Goal: Information Seeking & Learning: Learn about a topic

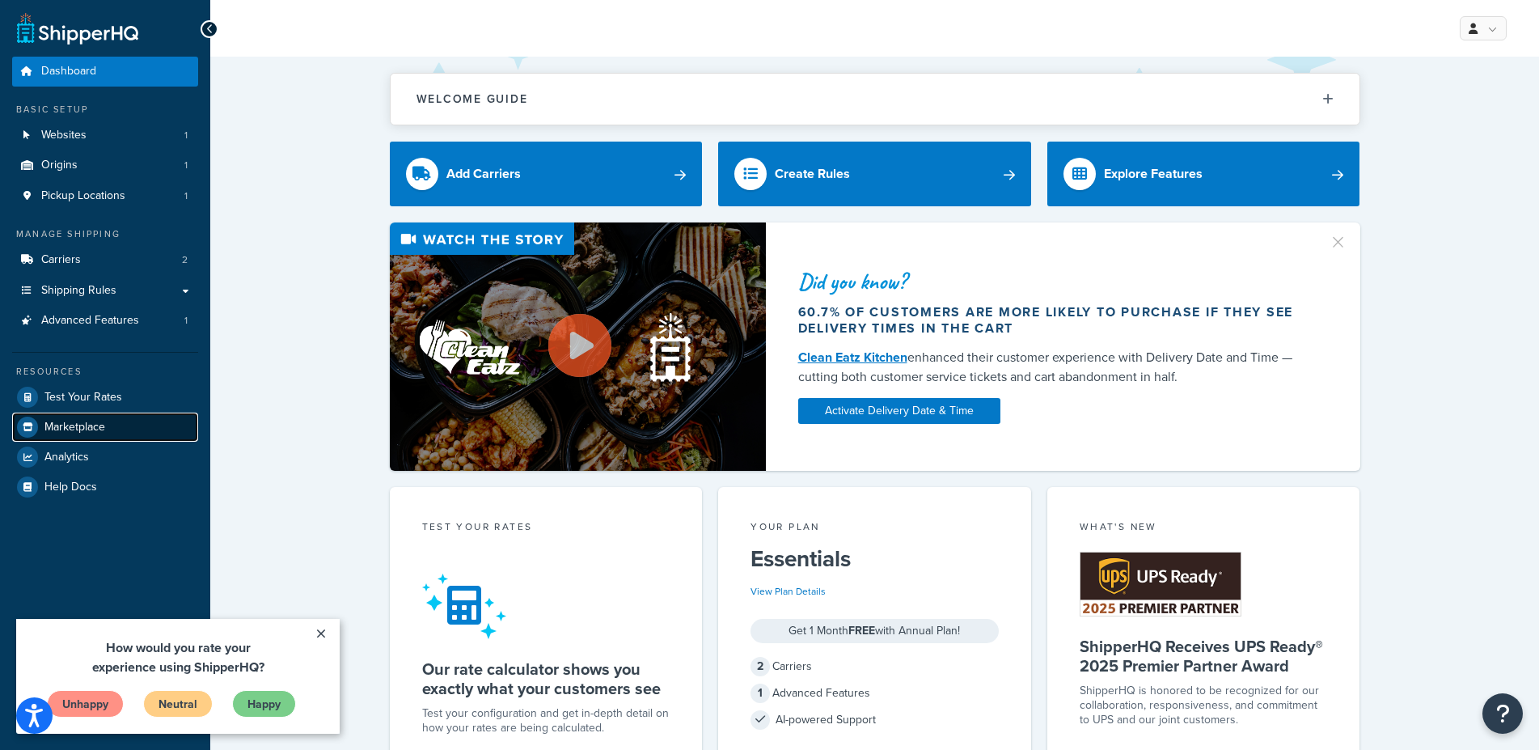
click at [90, 429] on span "Marketplace" at bounding box center [74, 428] width 61 height 14
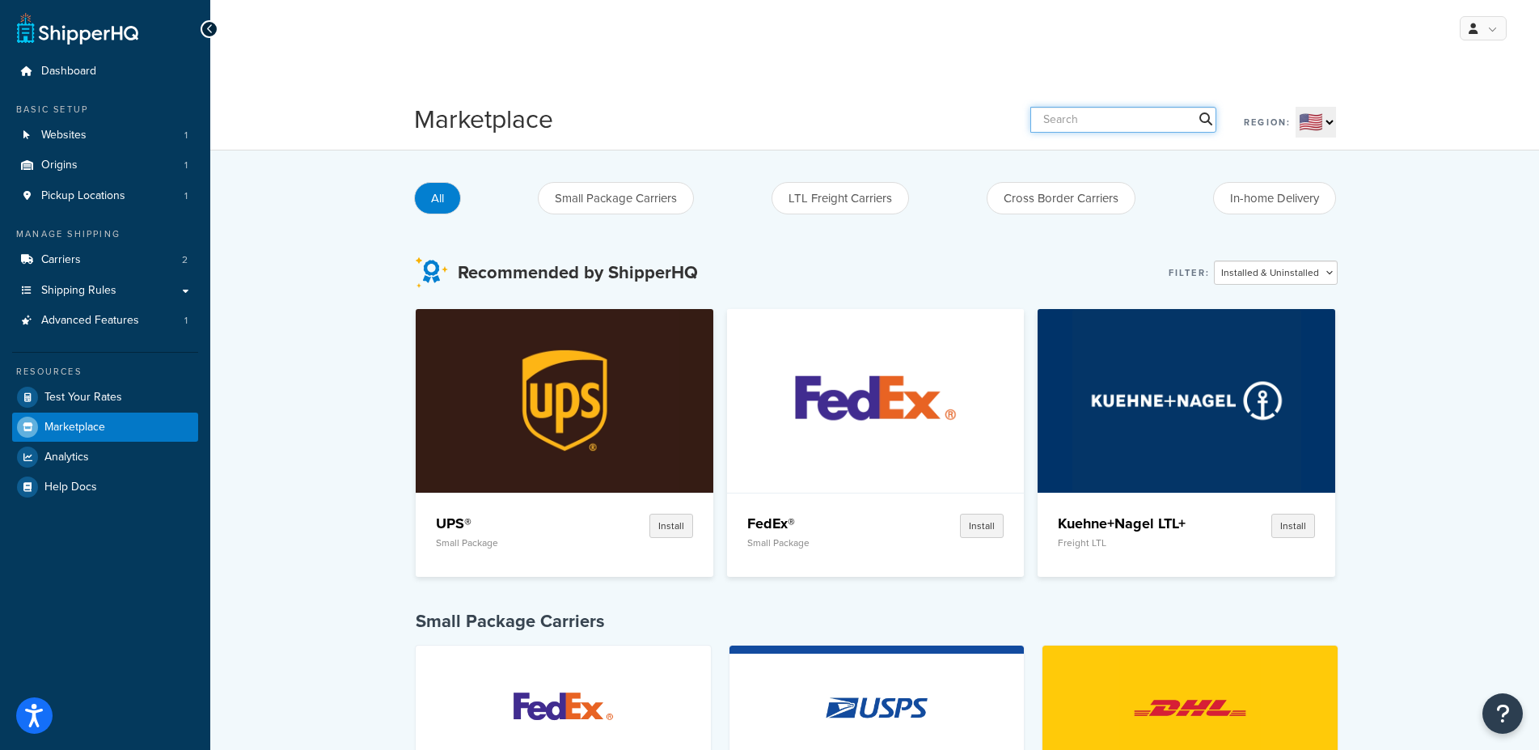
click at [1137, 113] on input "text" at bounding box center [1123, 120] width 186 height 26
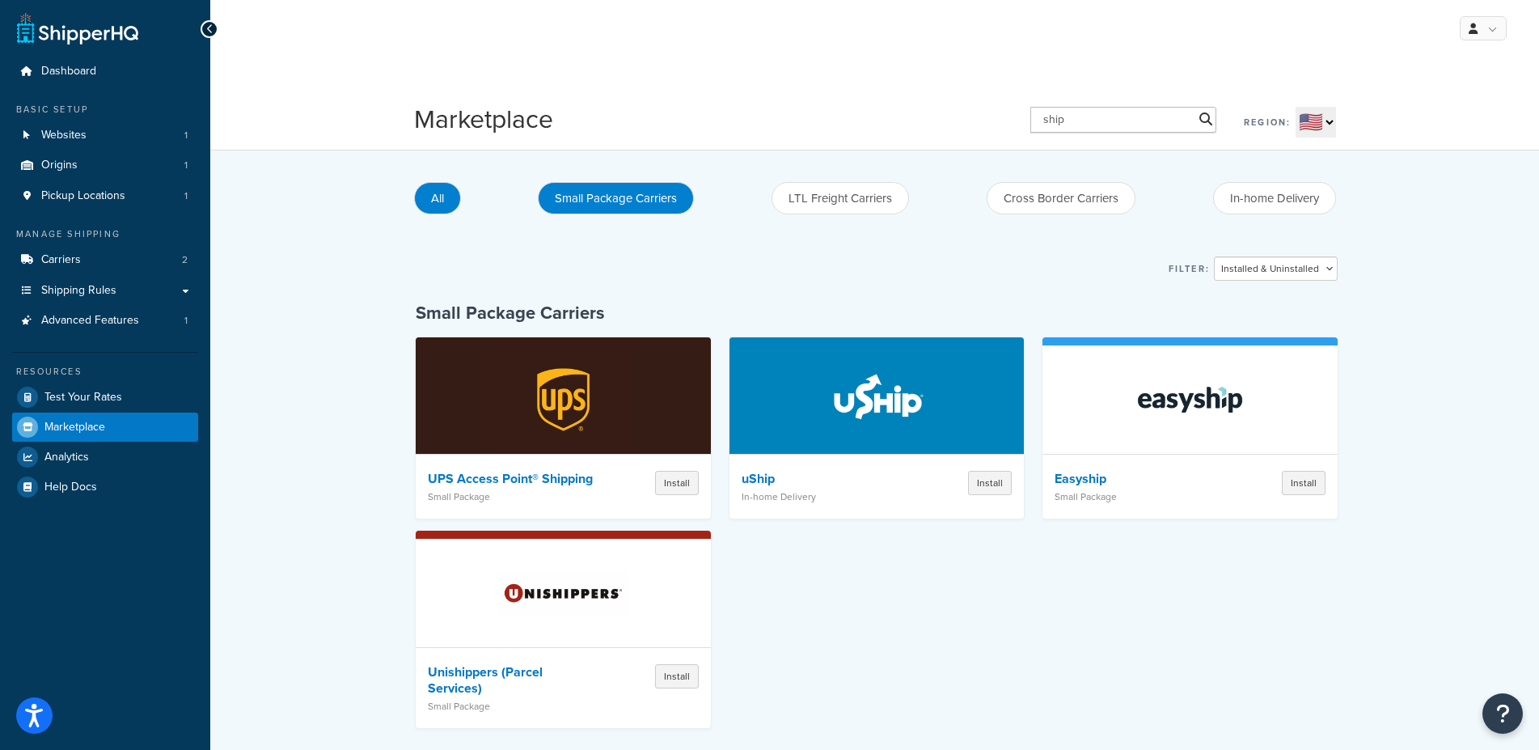
click at [638, 204] on button "Small Package Carriers" at bounding box center [616, 198] width 156 height 32
click at [438, 188] on button "All" at bounding box center [437, 198] width 47 height 32
drag, startPoint x: 1064, startPoint y: 121, endPoint x: 936, endPoint y: 121, distance: 128.6
click at [1030, 121] on input "ship" at bounding box center [1123, 120] width 186 height 26
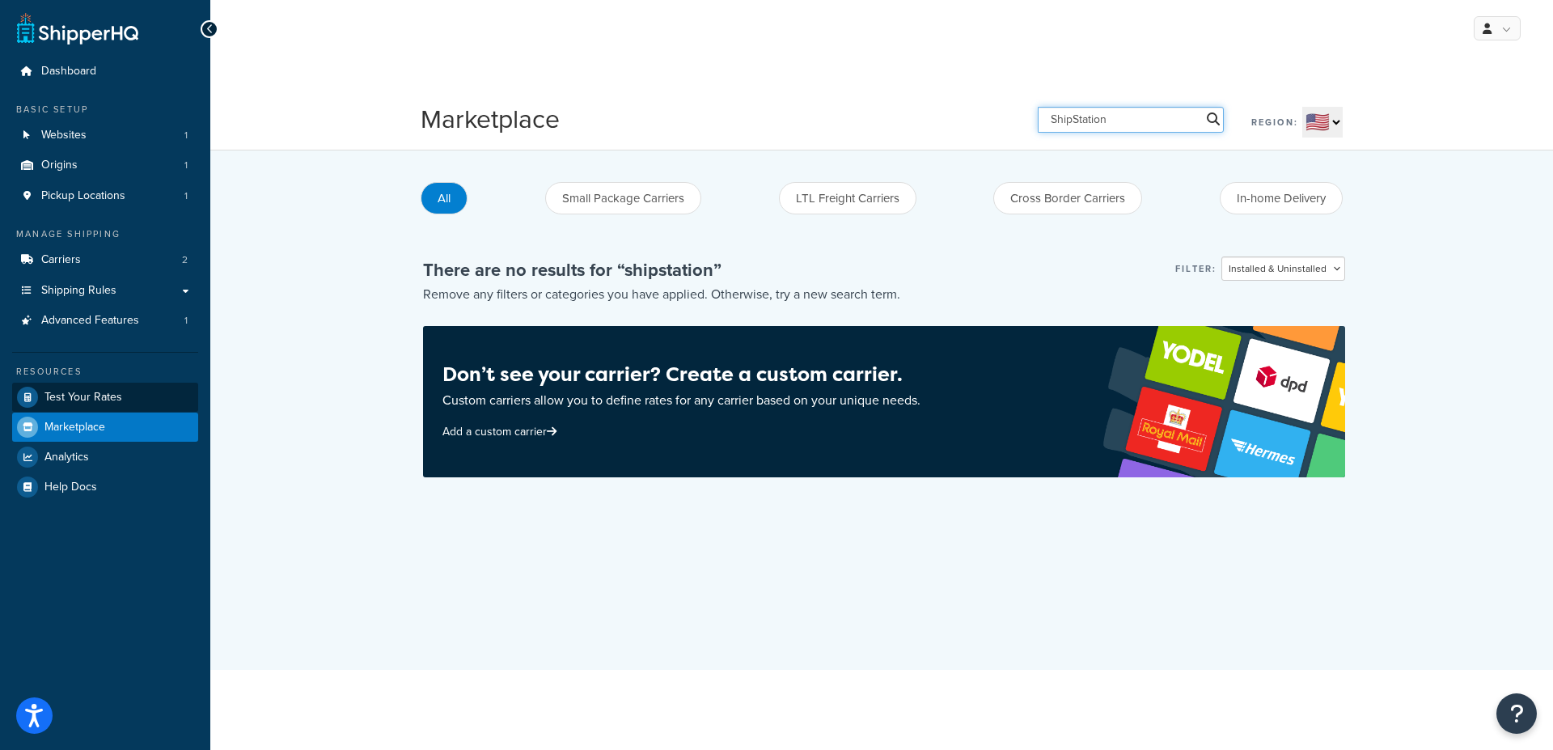
type input "ShipStation"
click at [162, 400] on link "Test Your Rates" at bounding box center [105, 397] width 186 height 29
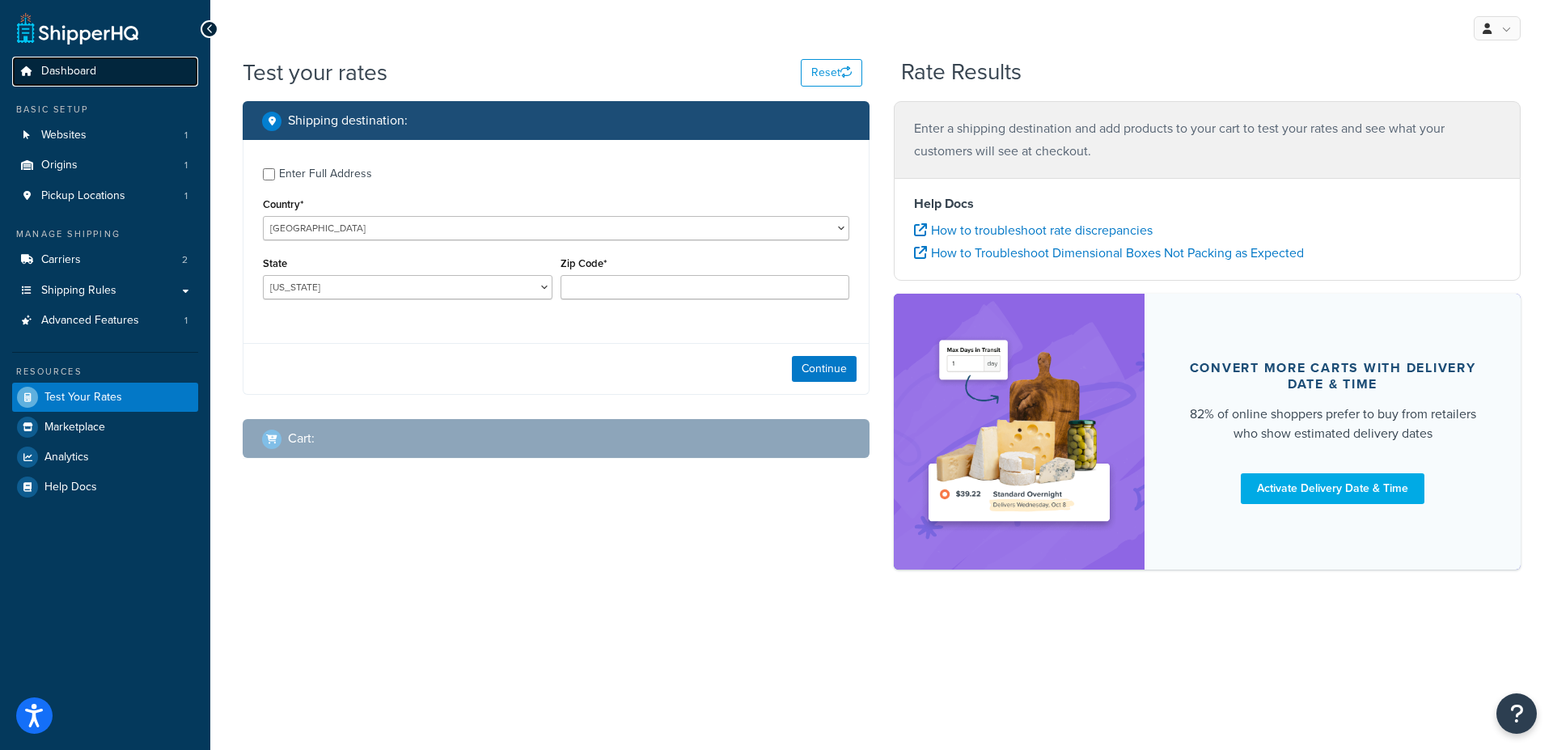
click at [71, 67] on span "Dashboard" at bounding box center [68, 72] width 55 height 14
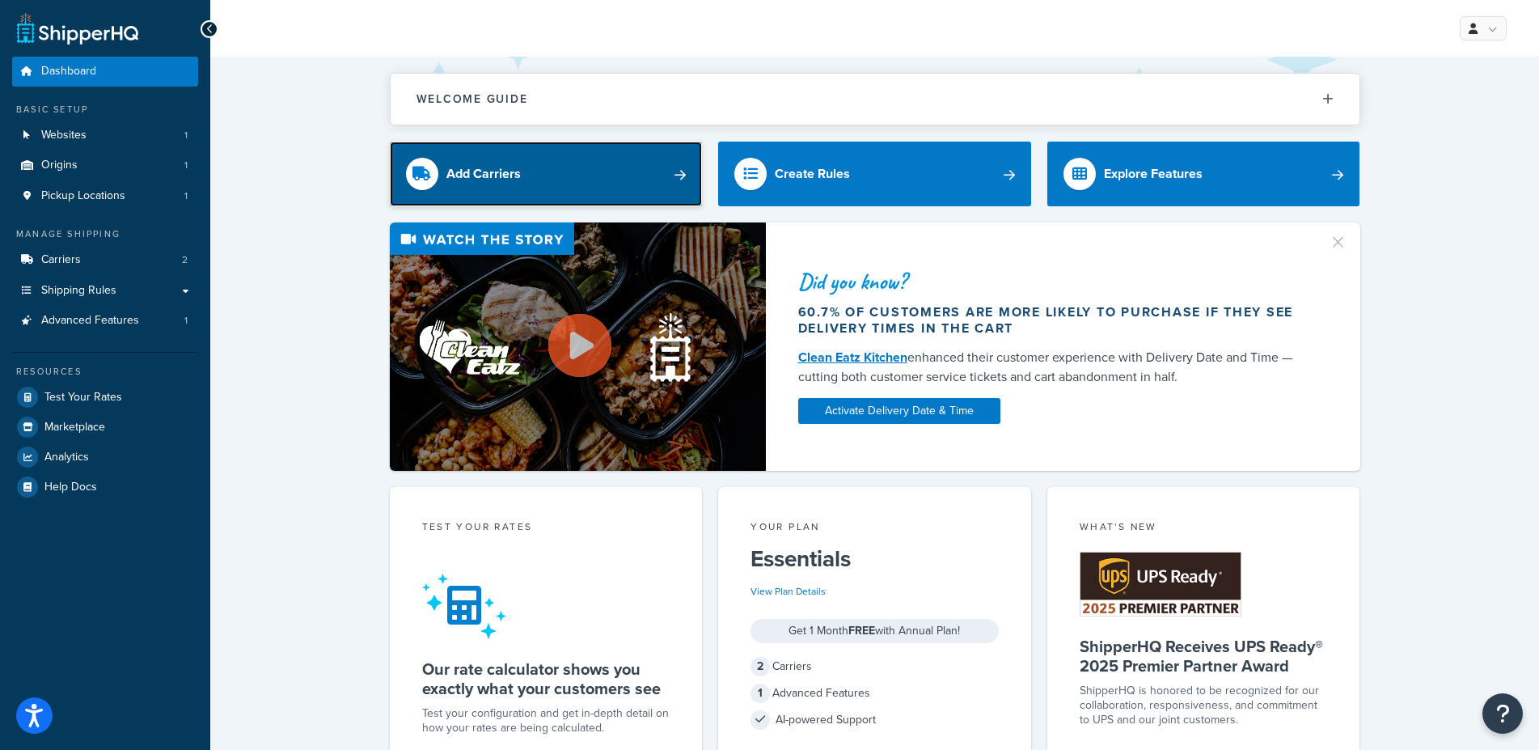
click at [561, 179] on link "Add Carriers" at bounding box center [546, 174] width 313 height 65
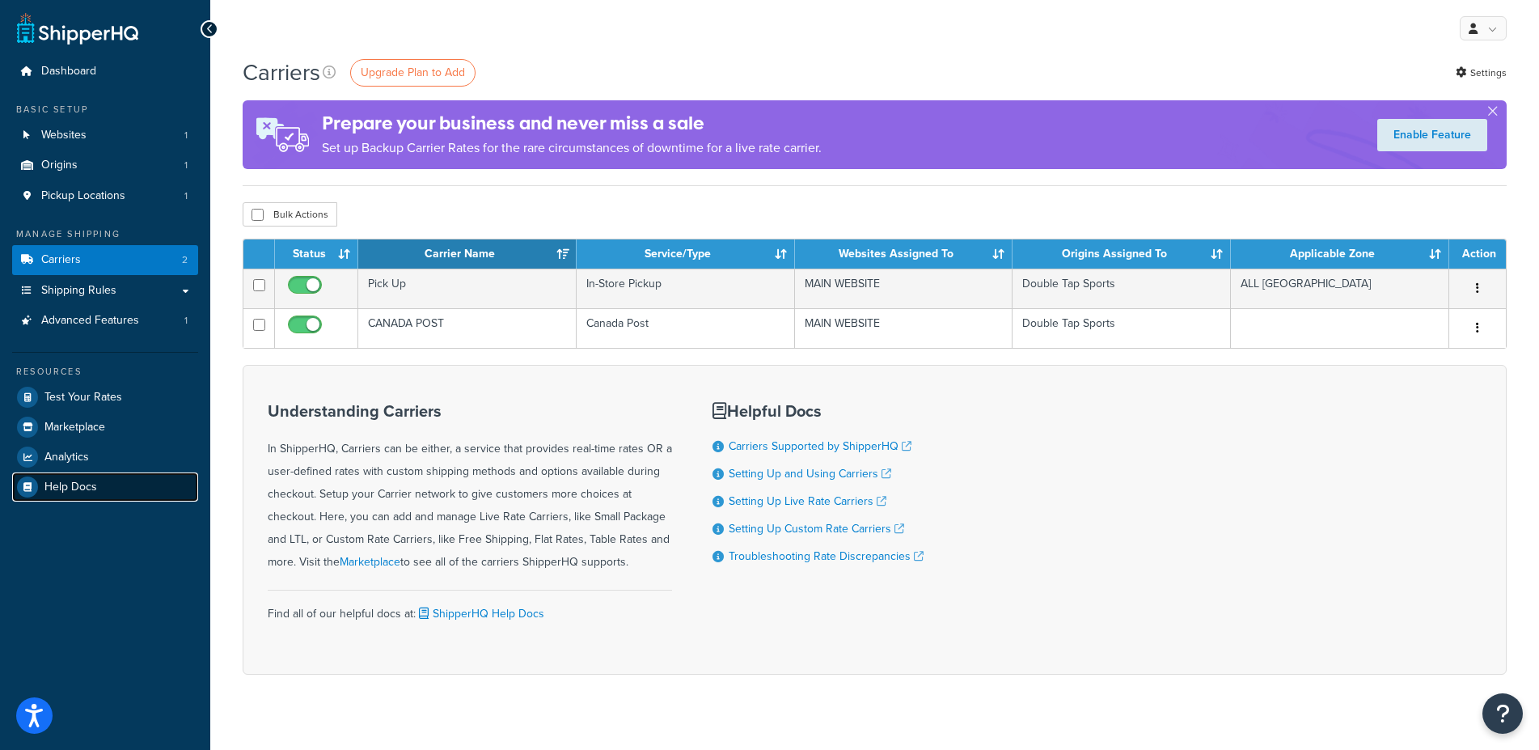
click at [112, 486] on link "Help Docs" at bounding box center [105, 486] width 186 height 29
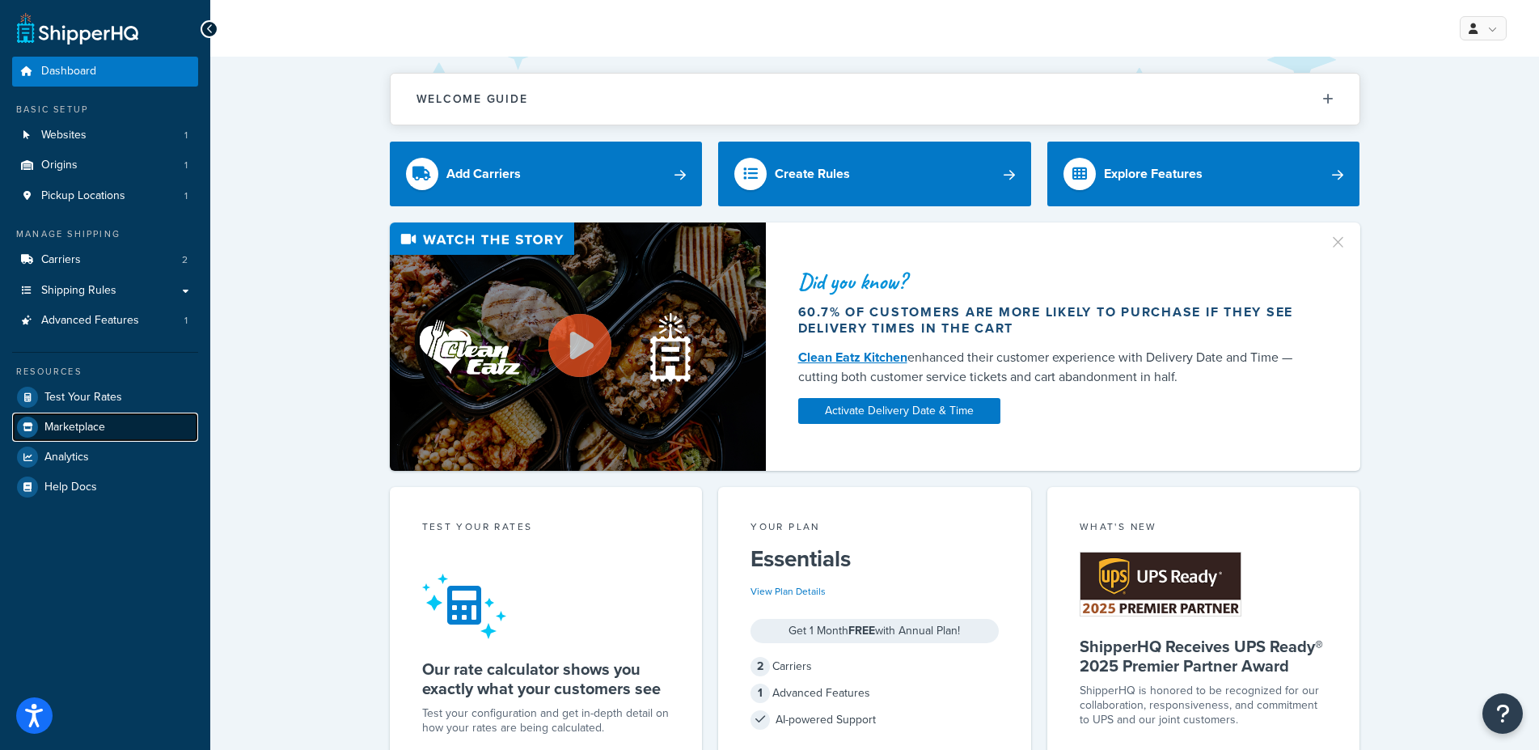
click at [101, 428] on span "Marketplace" at bounding box center [74, 428] width 61 height 14
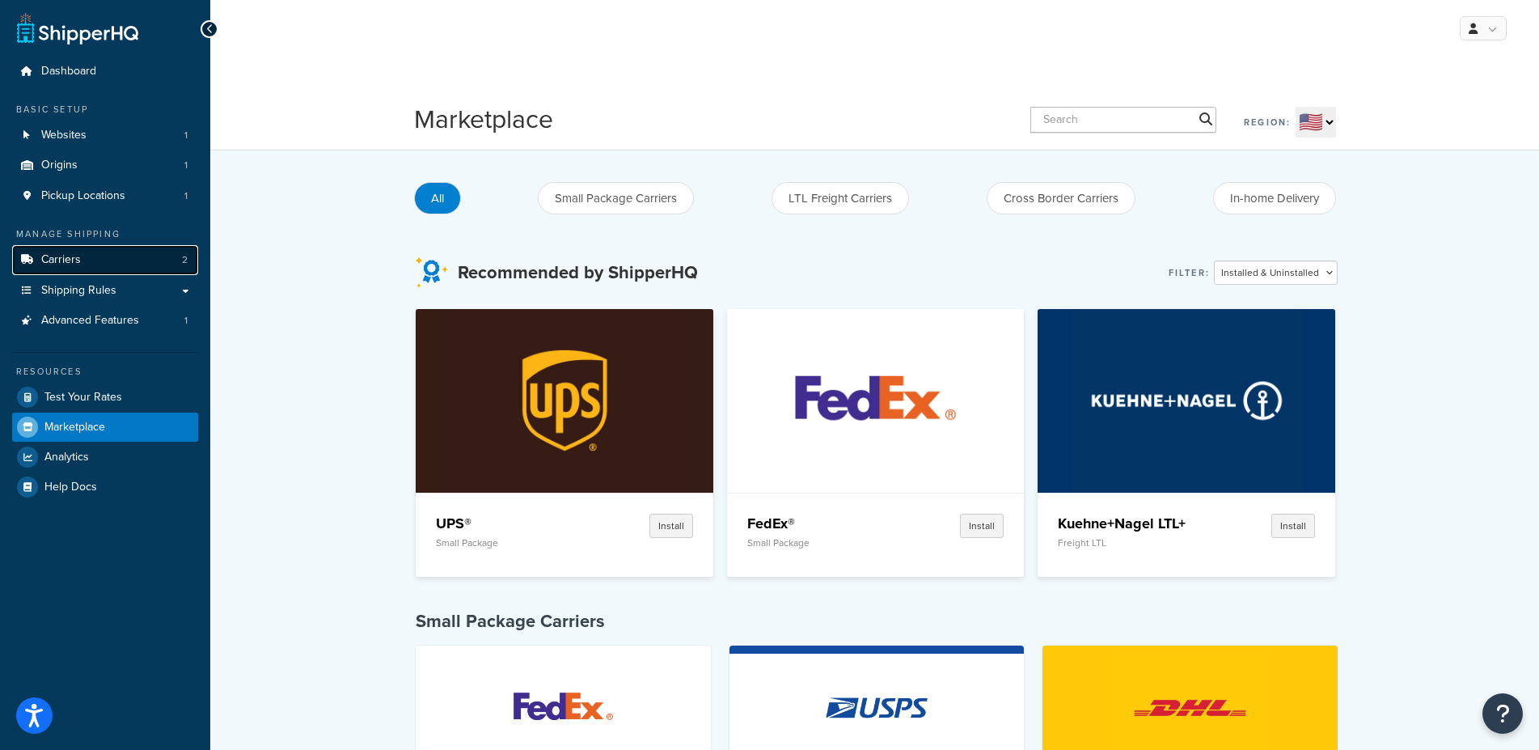
click at [121, 260] on link "Carriers 2" at bounding box center [105, 260] width 186 height 30
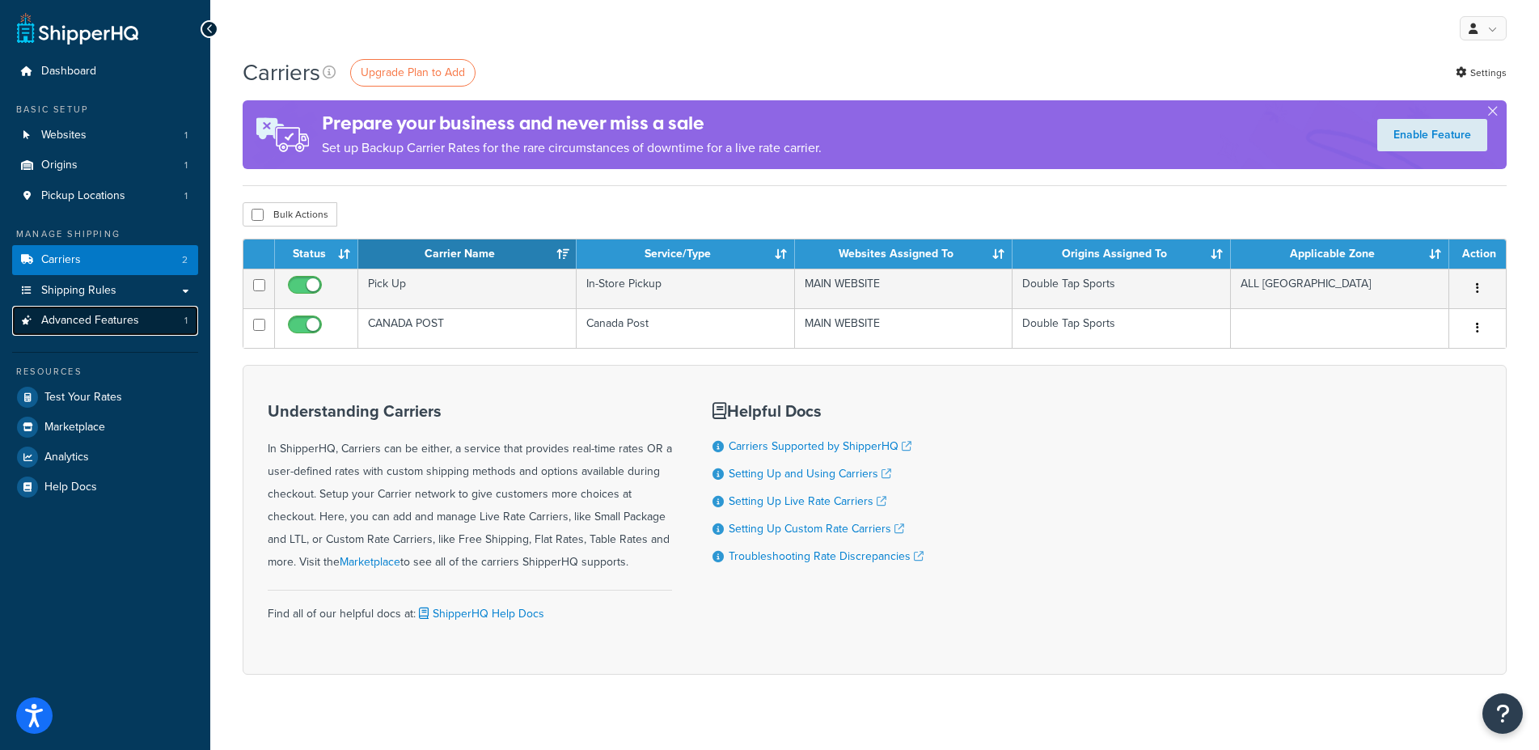
click at [116, 322] on span "Advanced Features" at bounding box center [90, 321] width 98 height 14
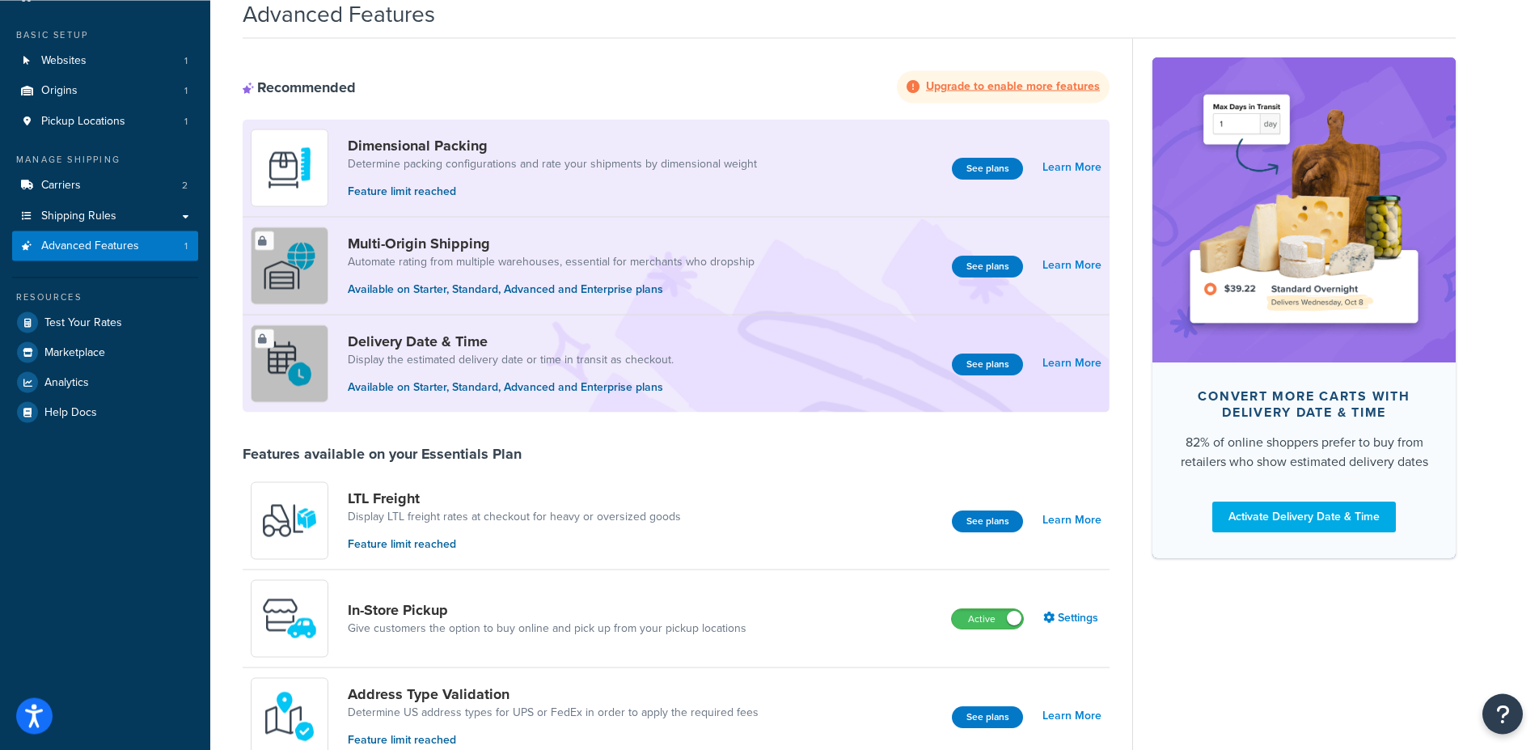
scroll to position [165, 0]
